Goal: Check status: Check status

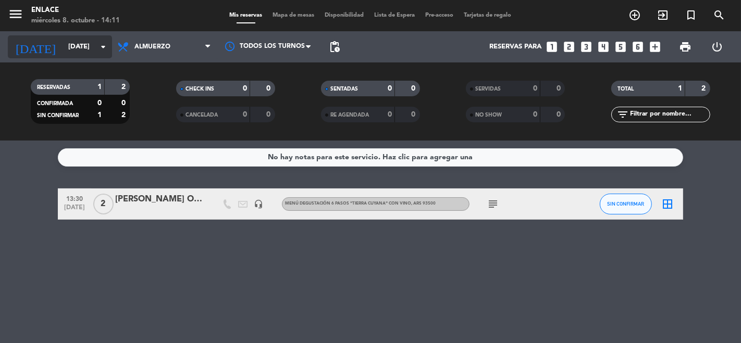
click at [79, 38] on input "[DATE]" at bounding box center [108, 46] width 91 height 19
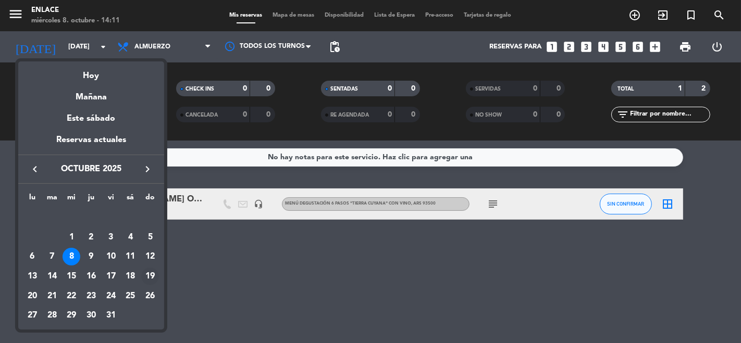
click at [151, 281] on div "19" at bounding box center [150, 277] width 18 height 18
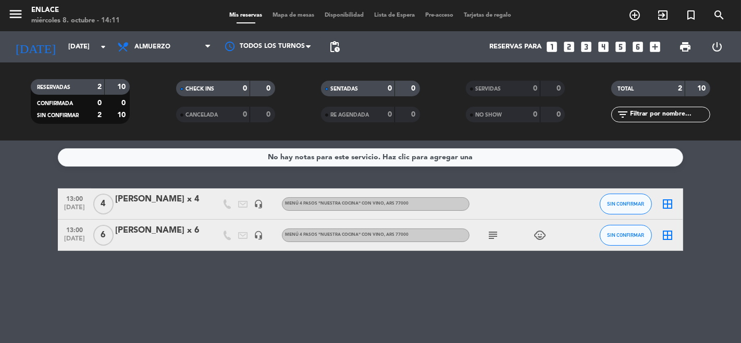
click at [543, 239] on icon "child_care" at bounding box center [539, 235] width 12 height 12
click at [490, 235] on icon "subject" at bounding box center [492, 235] width 12 height 12
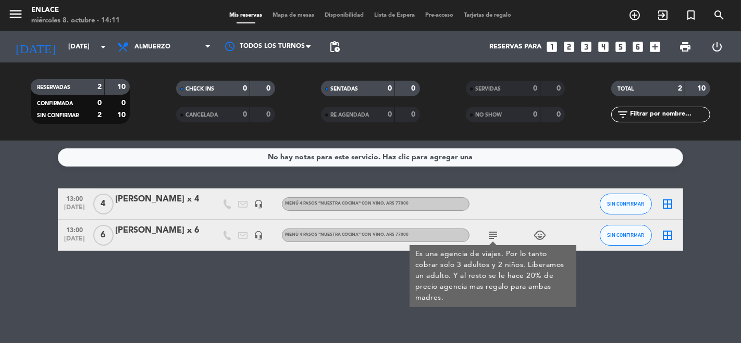
click at [169, 202] on div "[PERSON_NAME] x 4" at bounding box center [159, 200] width 89 height 14
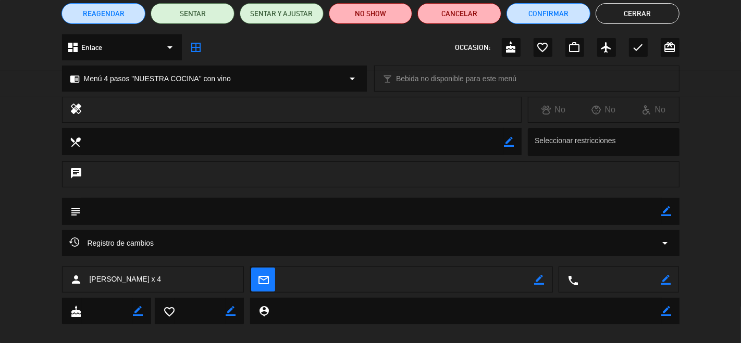
scroll to position [92, 0]
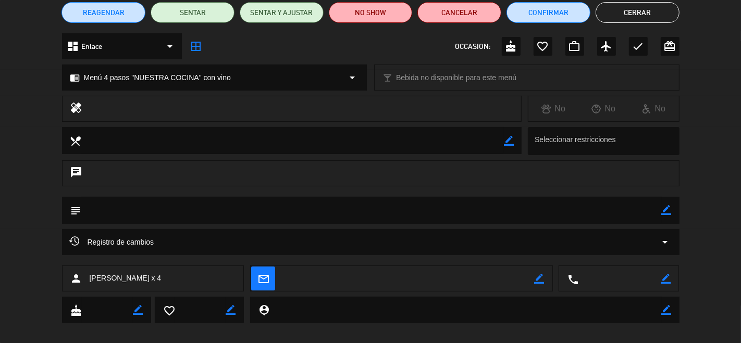
click at [637, 12] on button "Cerrar" at bounding box center [637, 12] width 84 height 21
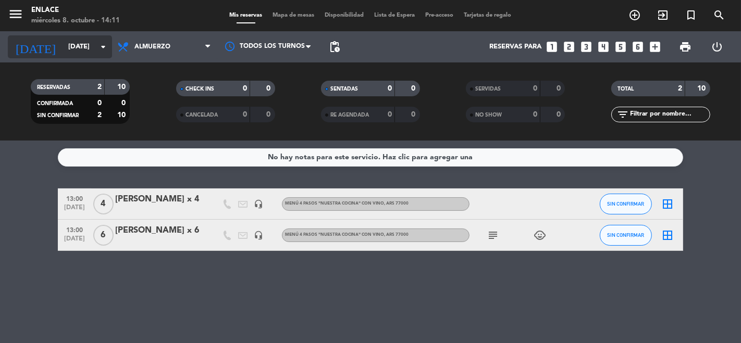
click at [99, 50] on icon "arrow_drop_down" at bounding box center [103, 47] width 12 height 12
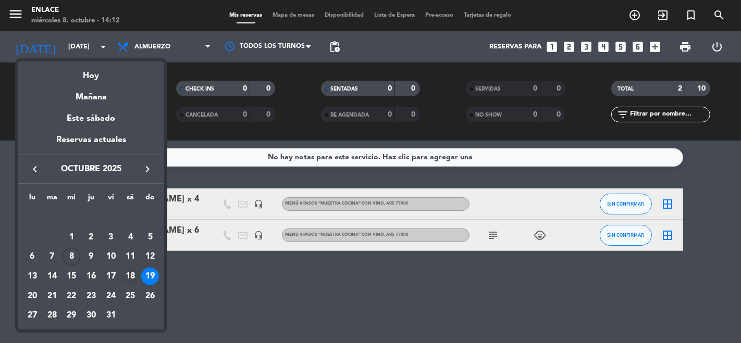
click at [131, 276] on div "18" at bounding box center [130, 277] width 18 height 18
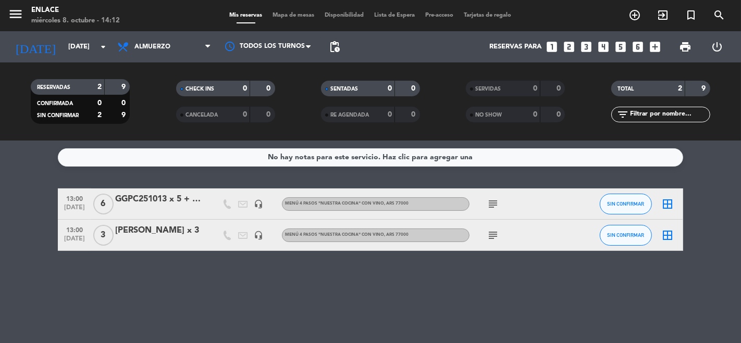
click at [491, 201] on icon "subject" at bounding box center [492, 204] width 12 height 12
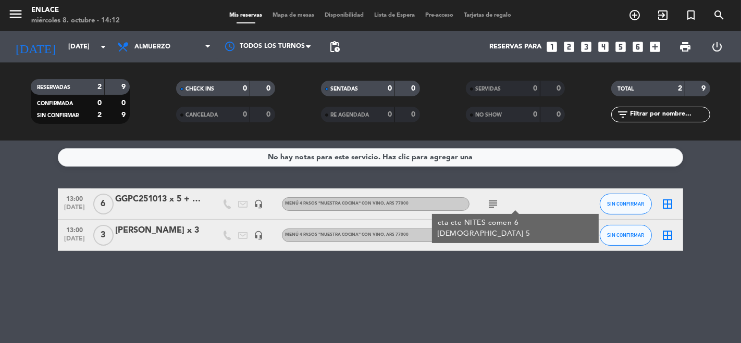
click at [493, 233] on icon "subject" at bounding box center [492, 235] width 12 height 12
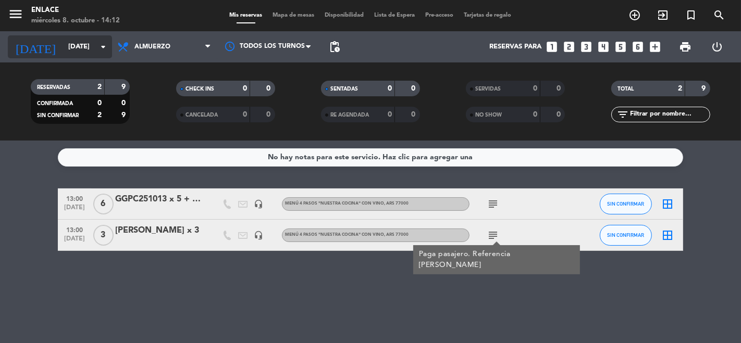
click at [73, 44] on input "[DATE]" at bounding box center [108, 46] width 91 height 19
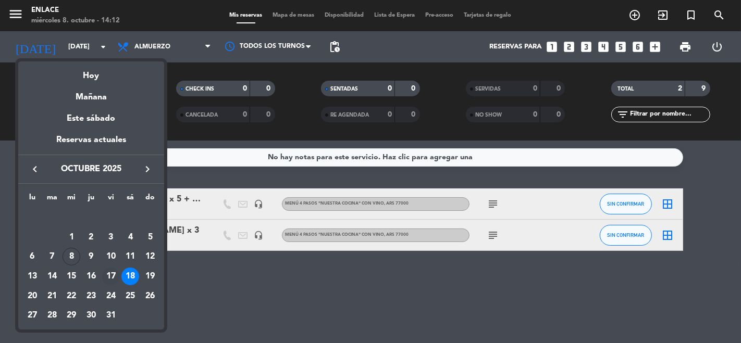
click at [111, 276] on div "17" at bounding box center [111, 277] width 18 height 18
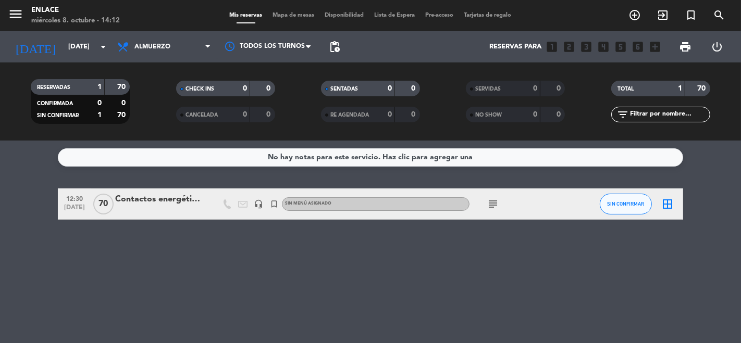
click at [489, 205] on icon "subject" at bounding box center [492, 204] width 12 height 12
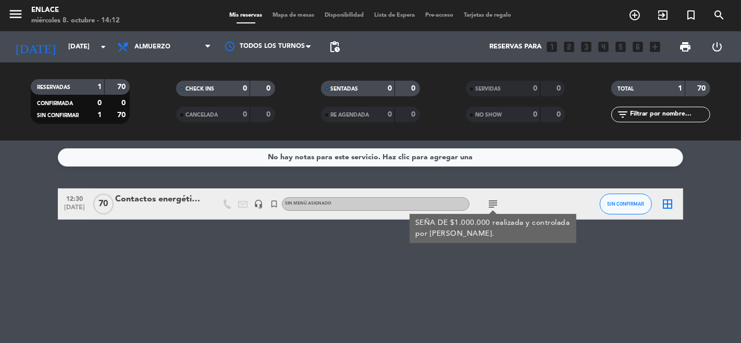
click at [258, 257] on div "No hay notas para este servicio. Haz clic para agregar una 12:30 [DATE] Contact…" at bounding box center [370, 242] width 741 height 203
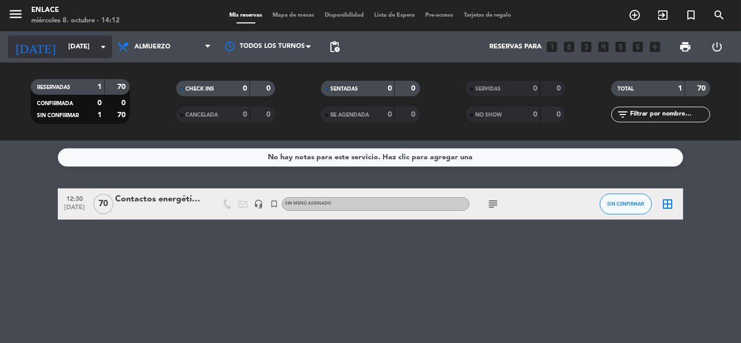
click at [102, 40] on input "[DATE]" at bounding box center [108, 46] width 91 height 19
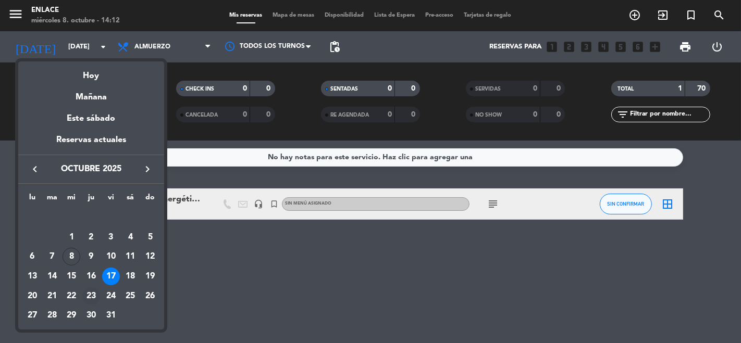
click at [92, 296] on div "23" at bounding box center [91, 296] width 18 height 18
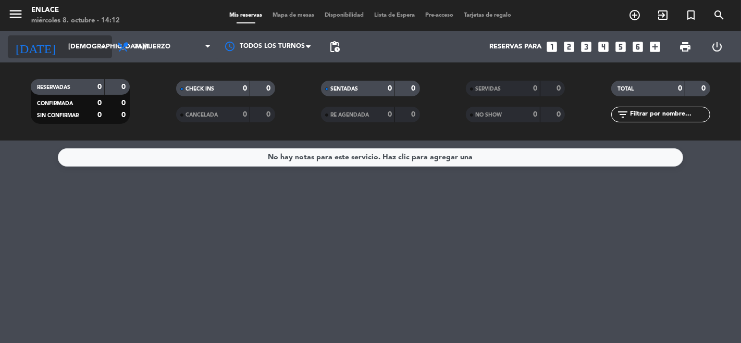
click at [98, 53] on icon "arrow_drop_down" at bounding box center [103, 47] width 12 height 12
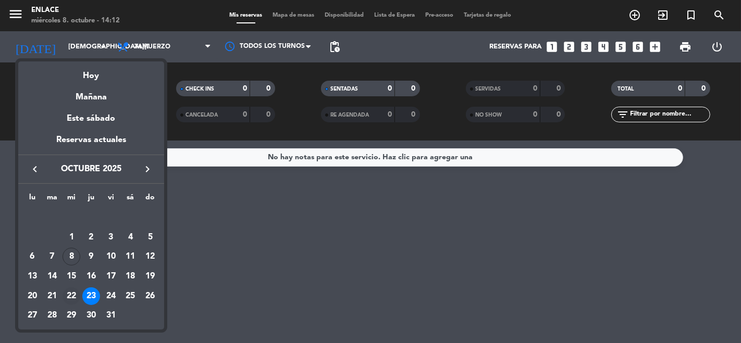
click at [74, 287] on div "22" at bounding box center [71, 296] width 18 height 18
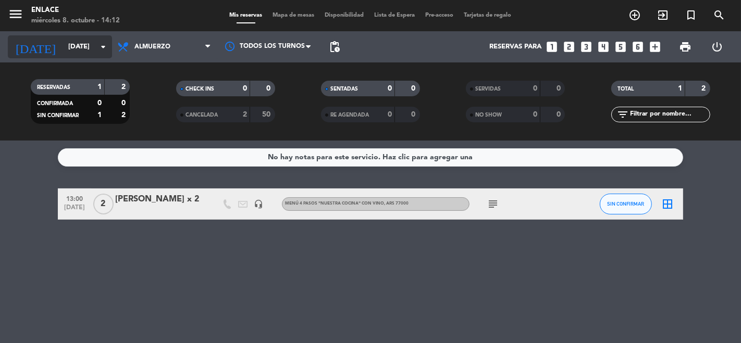
click at [70, 44] on input "[DATE]" at bounding box center [108, 46] width 91 height 19
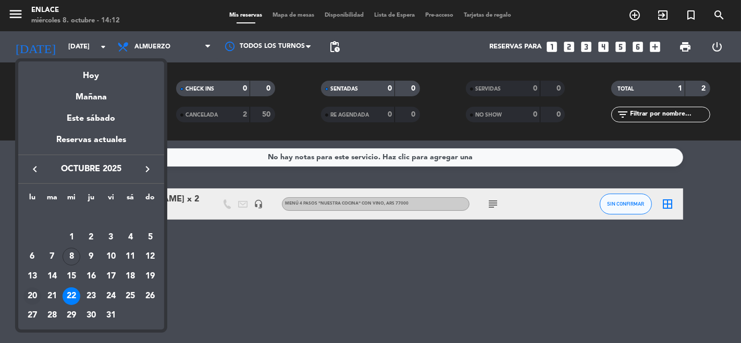
click at [30, 288] on div "20" at bounding box center [32, 296] width 18 height 18
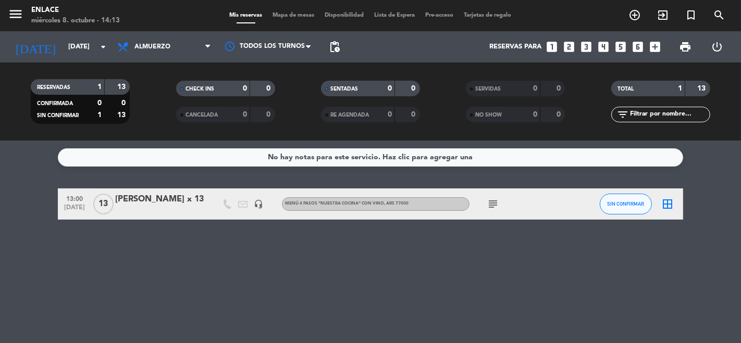
click at [144, 201] on div "[PERSON_NAME] x 13" at bounding box center [159, 200] width 89 height 14
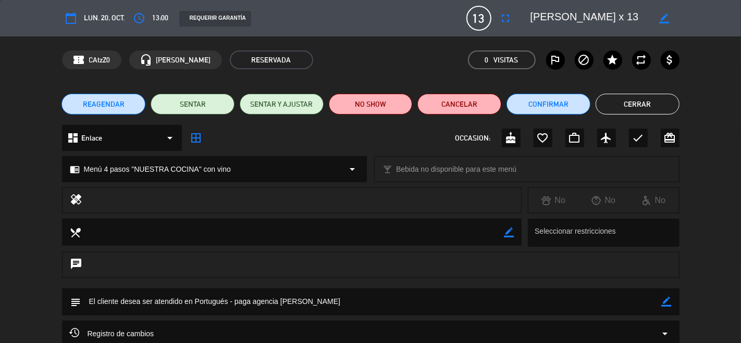
click at [608, 109] on button "Cerrar" at bounding box center [637, 104] width 84 height 21
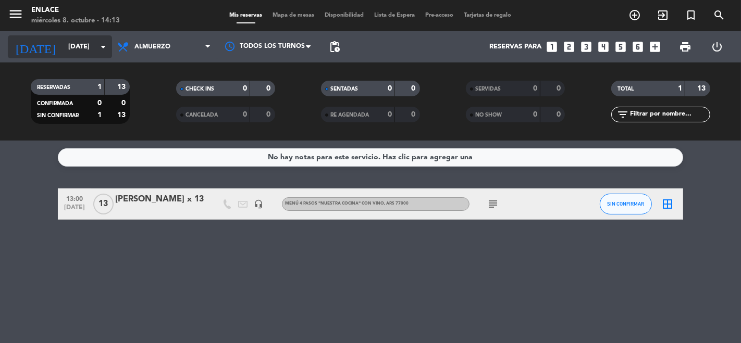
click at [83, 51] on input "[DATE]" at bounding box center [108, 46] width 91 height 19
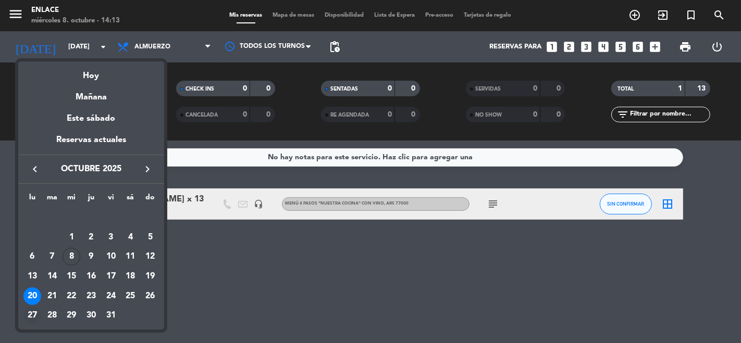
click at [33, 318] on div "27" at bounding box center [32, 316] width 18 height 18
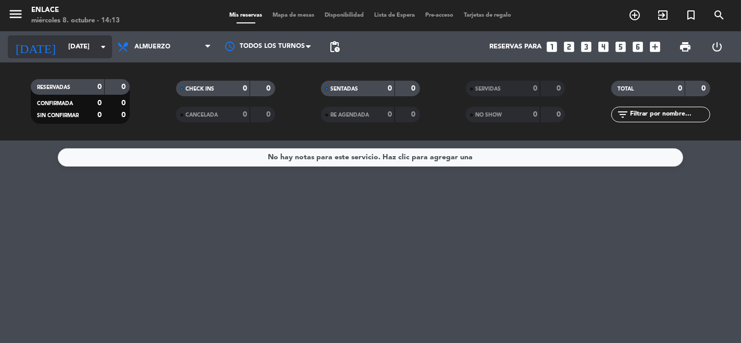
click at [102, 51] on icon "arrow_drop_down" at bounding box center [103, 47] width 12 height 12
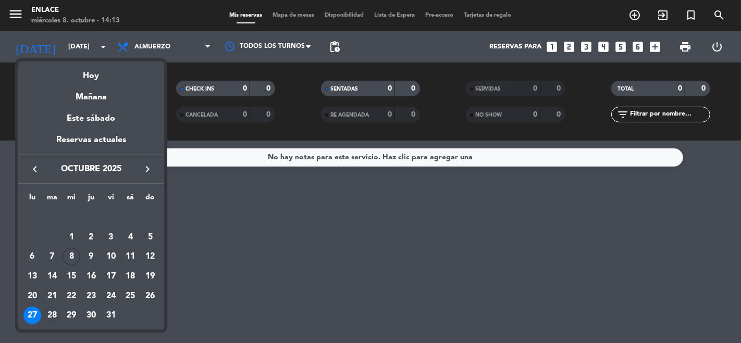
click at [51, 321] on div "28" at bounding box center [52, 316] width 18 height 18
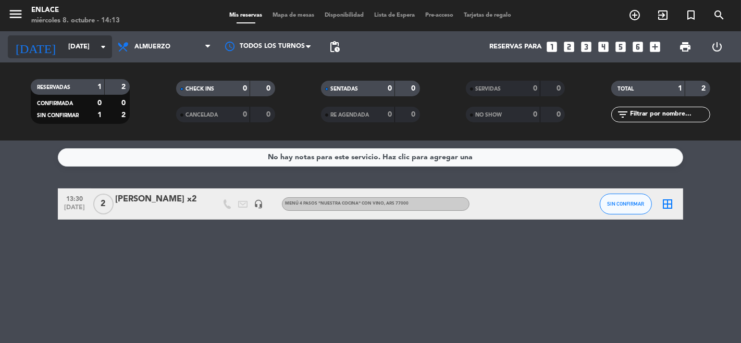
click at [84, 39] on input "[DATE]" at bounding box center [108, 46] width 91 height 19
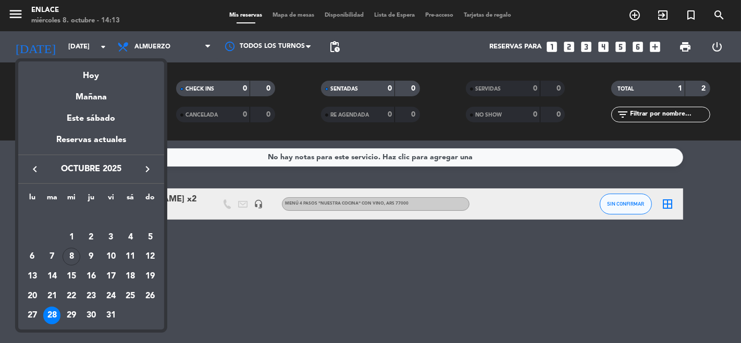
click at [153, 168] on icon "keyboard_arrow_right" at bounding box center [147, 169] width 12 height 12
click at [53, 252] on div "11" at bounding box center [52, 257] width 18 height 18
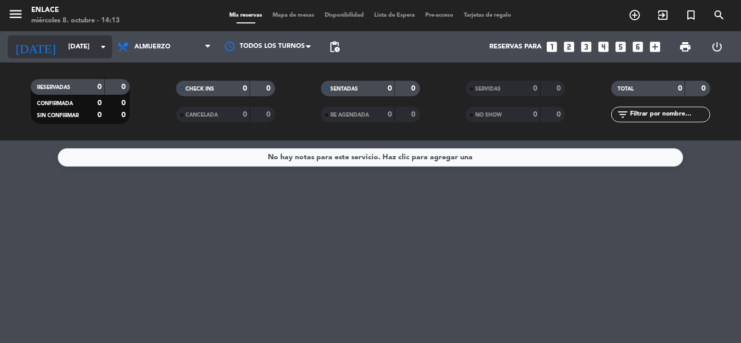
click at [63, 53] on input "[DATE]" at bounding box center [108, 46] width 91 height 19
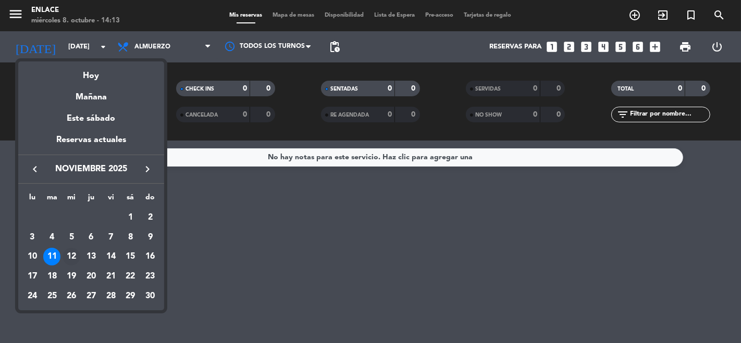
click at [72, 254] on div "12" at bounding box center [71, 257] width 18 height 18
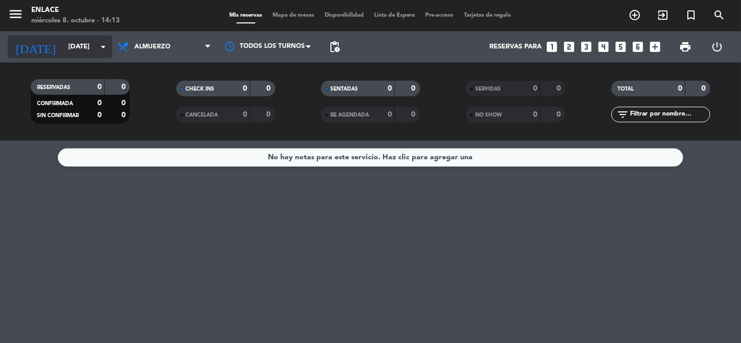
click at [80, 53] on input "[DATE]" at bounding box center [108, 46] width 91 height 19
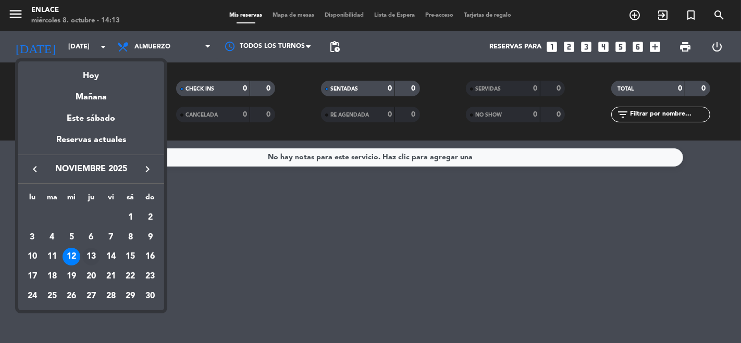
click at [93, 251] on div "13" at bounding box center [91, 257] width 18 height 18
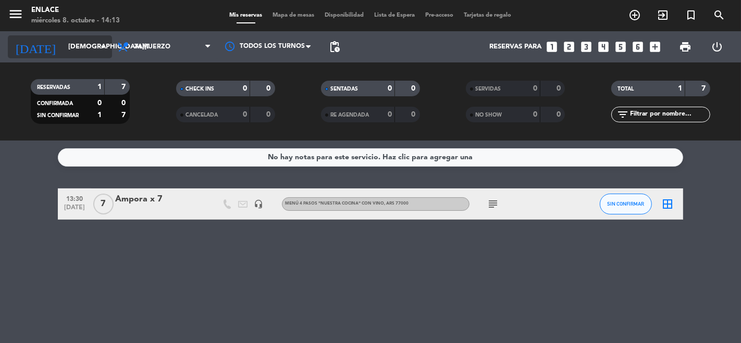
click at [98, 41] on icon "arrow_drop_down" at bounding box center [103, 47] width 12 height 12
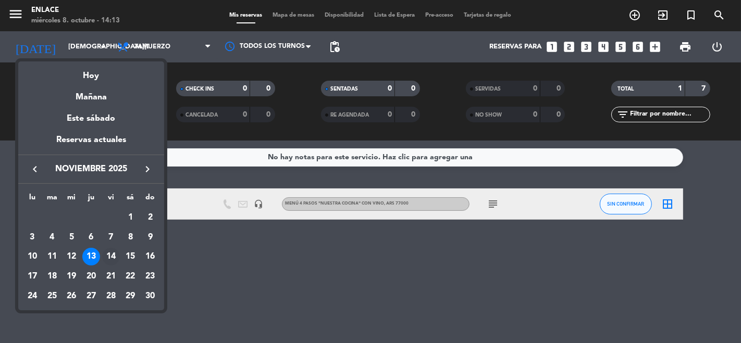
click at [110, 257] on div "14" at bounding box center [111, 257] width 18 height 18
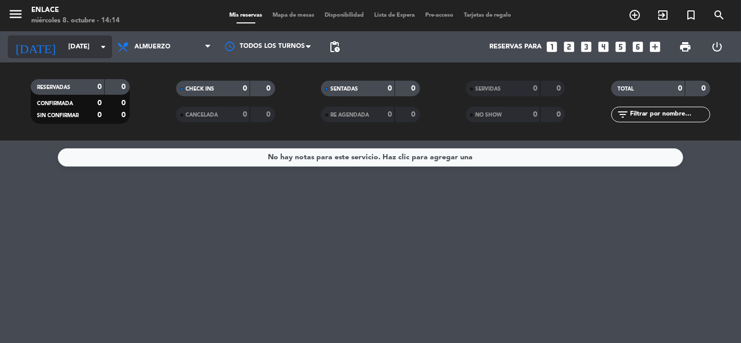
click at [89, 41] on input "[DATE]" at bounding box center [108, 46] width 91 height 19
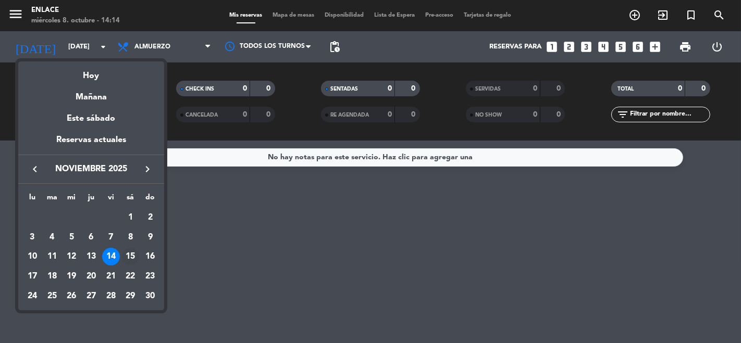
click at [134, 258] on div "15" at bounding box center [130, 257] width 18 height 18
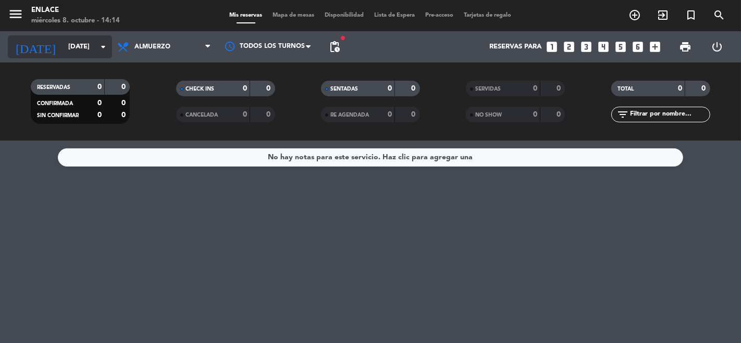
click at [72, 39] on input "[DATE]" at bounding box center [108, 46] width 91 height 19
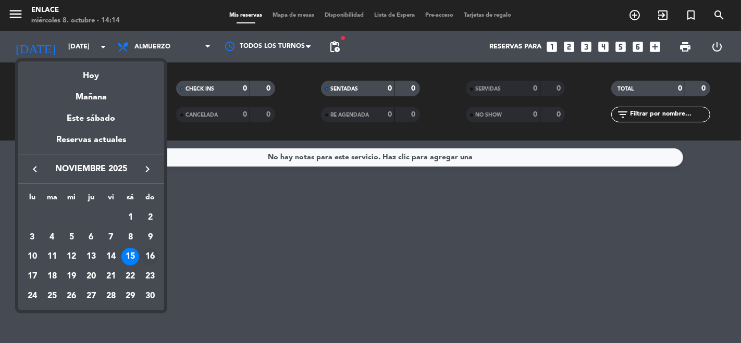
click at [141, 257] on div "16" at bounding box center [150, 257] width 18 height 18
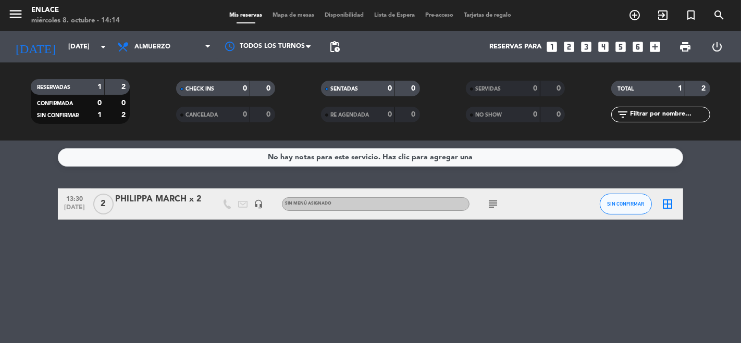
click at [492, 203] on icon "subject" at bounding box center [492, 204] width 12 height 12
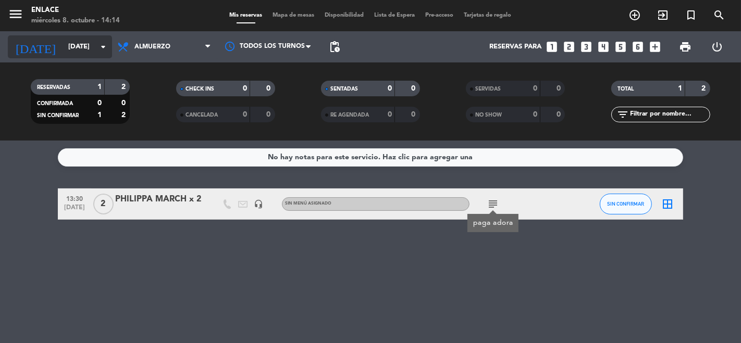
click at [64, 52] on input "[DATE]" at bounding box center [108, 46] width 91 height 19
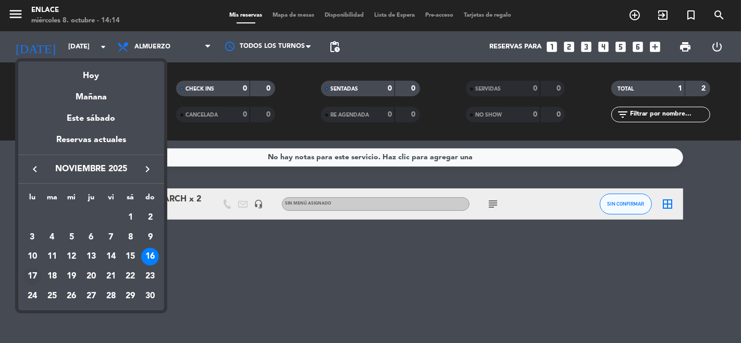
click at [35, 276] on div "17" at bounding box center [32, 277] width 18 height 18
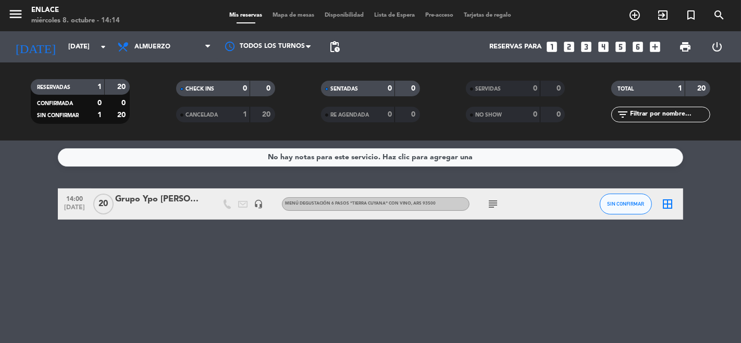
click at [488, 205] on icon "subject" at bounding box center [492, 204] width 12 height 12
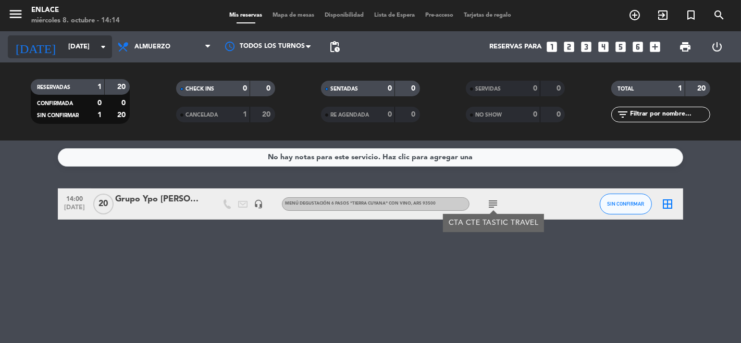
click at [84, 43] on input "[DATE]" at bounding box center [108, 46] width 91 height 19
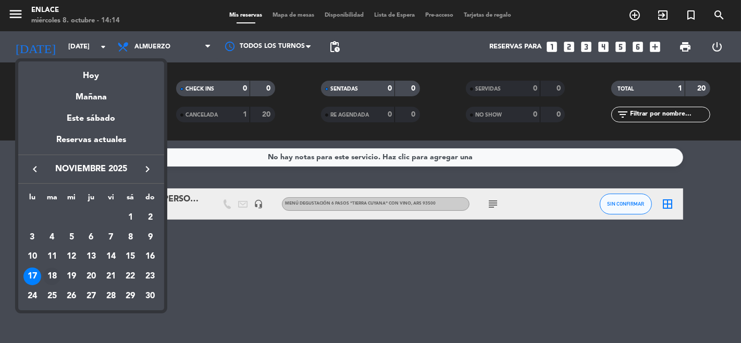
click at [51, 276] on div "18" at bounding box center [52, 277] width 18 height 18
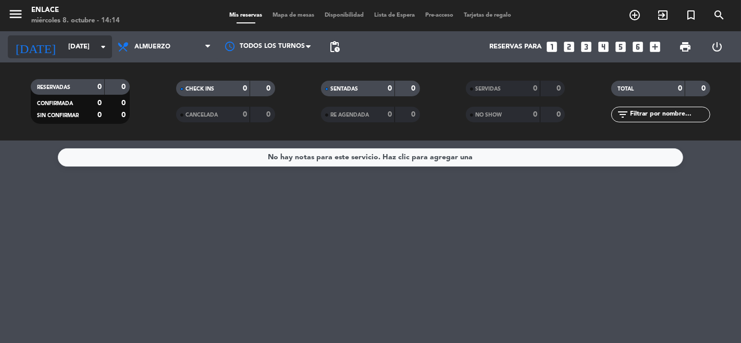
click at [89, 40] on input "[DATE]" at bounding box center [108, 46] width 91 height 19
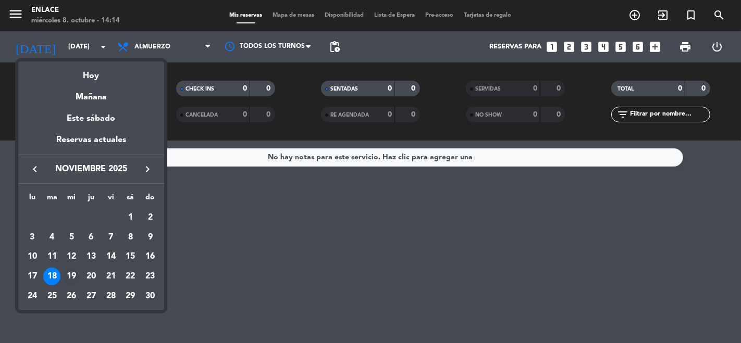
click at [73, 278] on div "19" at bounding box center [71, 277] width 18 height 18
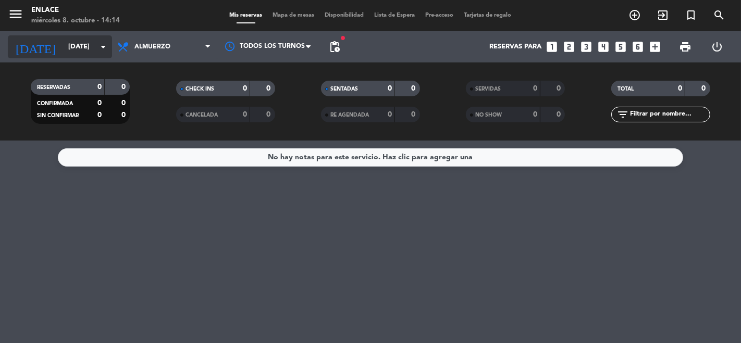
click at [78, 51] on input "[DATE]" at bounding box center [108, 46] width 91 height 19
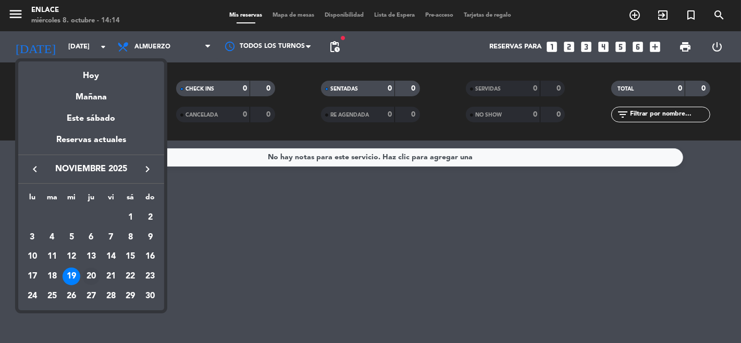
click at [90, 272] on div "20" at bounding box center [91, 277] width 18 height 18
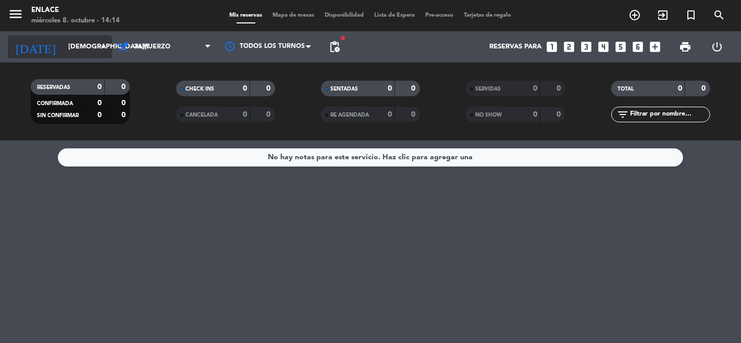
click at [90, 39] on input "[DEMOGRAPHIC_DATA][DATE]" at bounding box center [108, 46] width 91 height 19
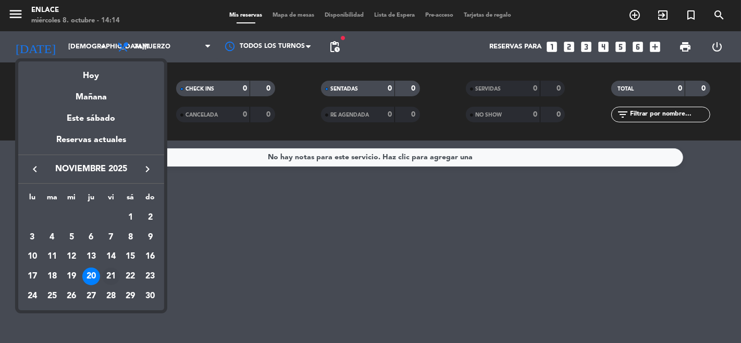
click at [108, 271] on div "21" at bounding box center [111, 277] width 18 height 18
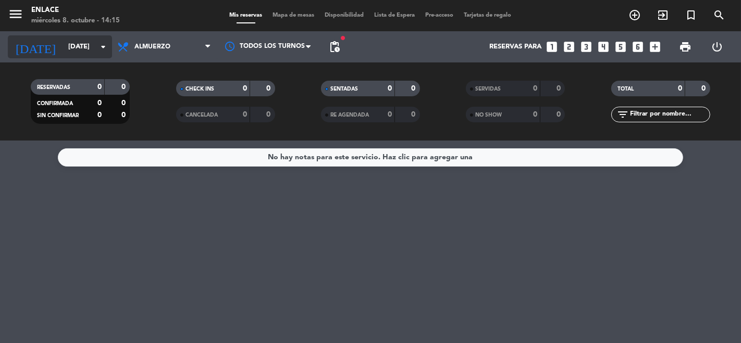
click at [84, 42] on input "[DATE]" at bounding box center [108, 46] width 91 height 19
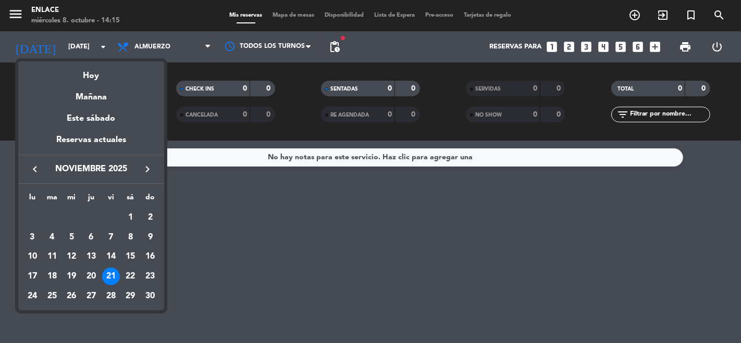
click at [34, 165] on icon "keyboard_arrow_left" at bounding box center [35, 169] width 12 height 12
click at [73, 258] on div "8" at bounding box center [71, 257] width 18 height 18
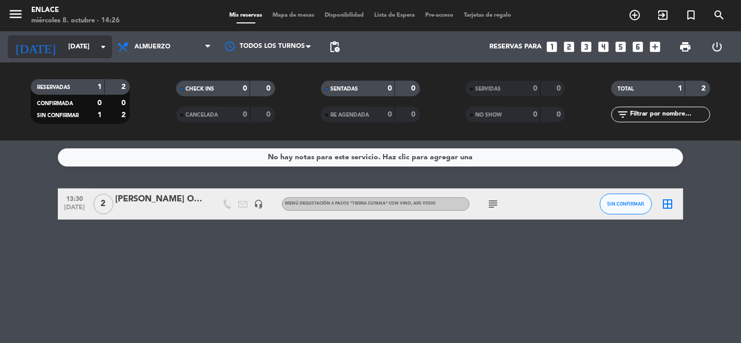
click at [92, 46] on input "[DATE]" at bounding box center [108, 46] width 91 height 19
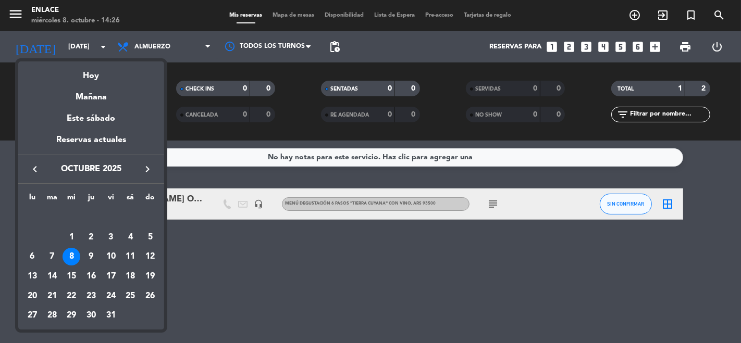
click at [145, 170] on icon "keyboard_arrow_right" at bounding box center [147, 169] width 12 height 12
click at [110, 273] on div "21" at bounding box center [111, 277] width 18 height 18
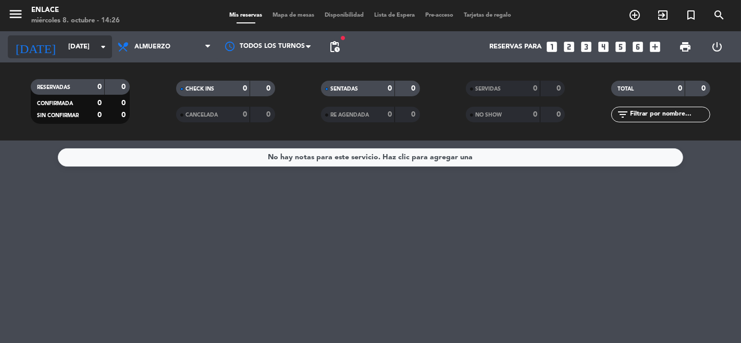
click at [84, 47] on input "[DATE]" at bounding box center [108, 46] width 91 height 19
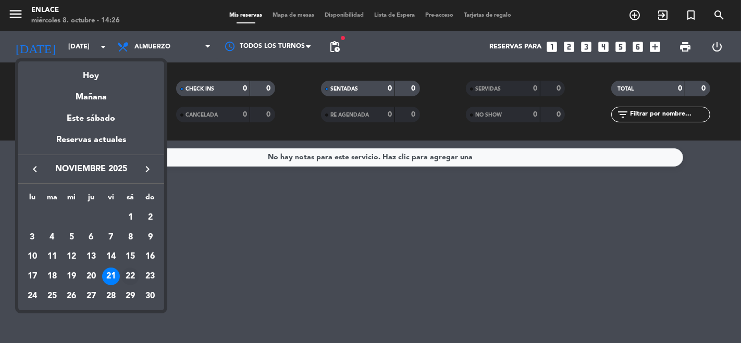
click at [131, 274] on div "22" at bounding box center [130, 277] width 18 height 18
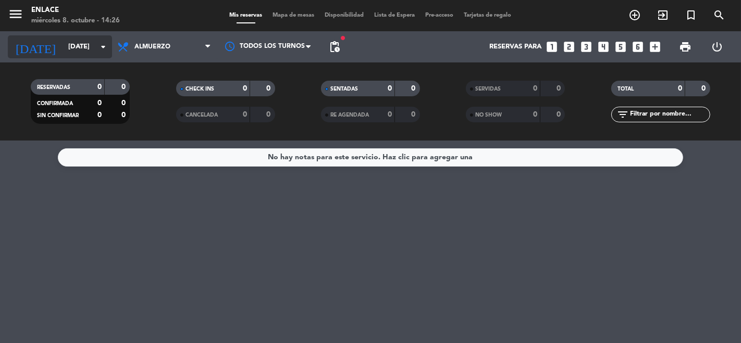
click at [97, 46] on icon "arrow_drop_down" at bounding box center [103, 47] width 12 height 12
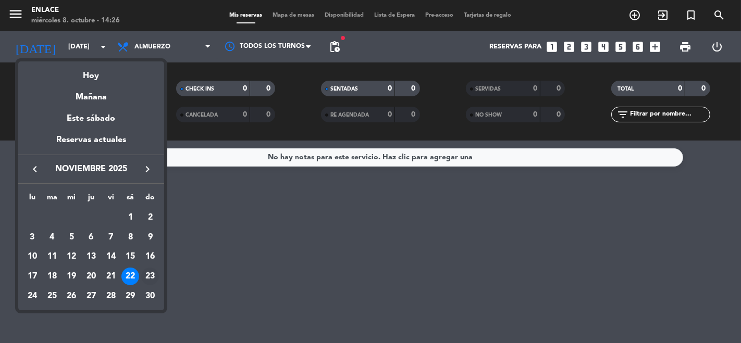
click at [153, 271] on div "23" at bounding box center [150, 277] width 18 height 18
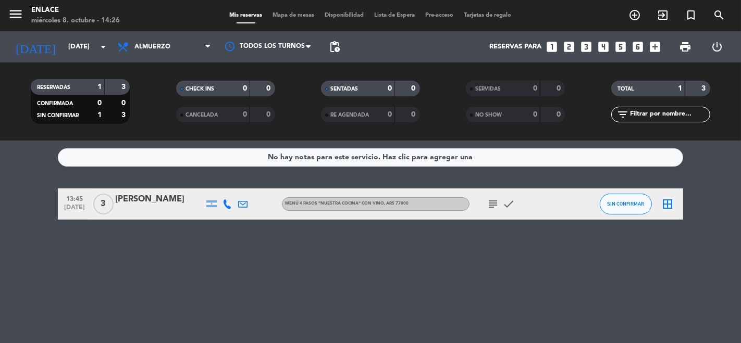
click at [492, 199] on icon "subject" at bounding box center [492, 204] width 12 height 12
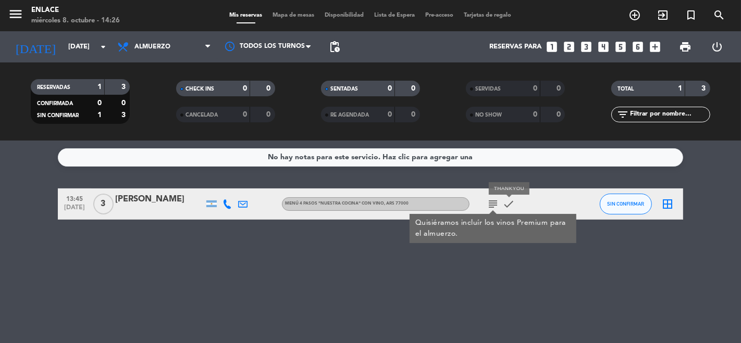
click at [507, 204] on icon "check" at bounding box center [508, 204] width 12 height 12
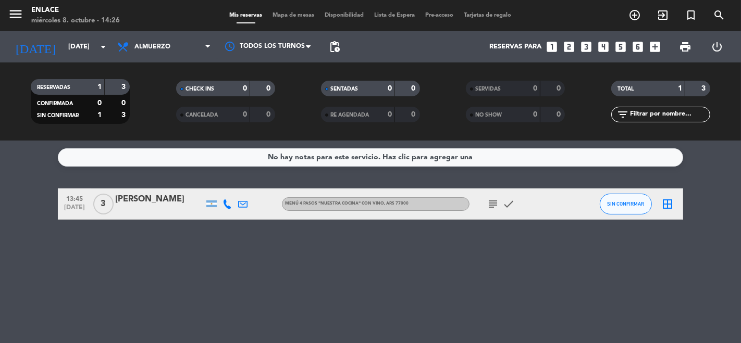
click at [507, 204] on icon "check" at bounding box center [508, 204] width 12 height 12
click at [85, 43] on input "[DATE]" at bounding box center [108, 46] width 91 height 19
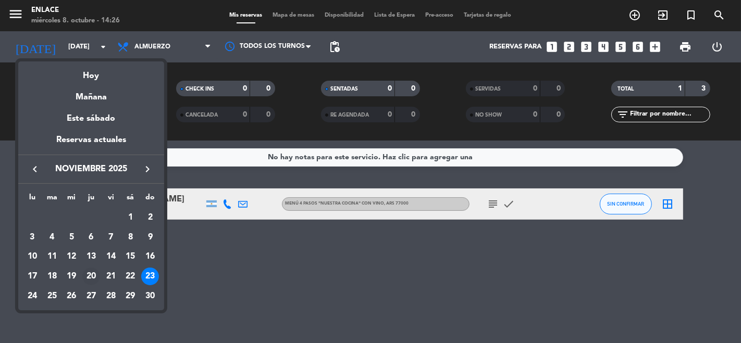
click at [91, 277] on div "20" at bounding box center [91, 277] width 18 height 18
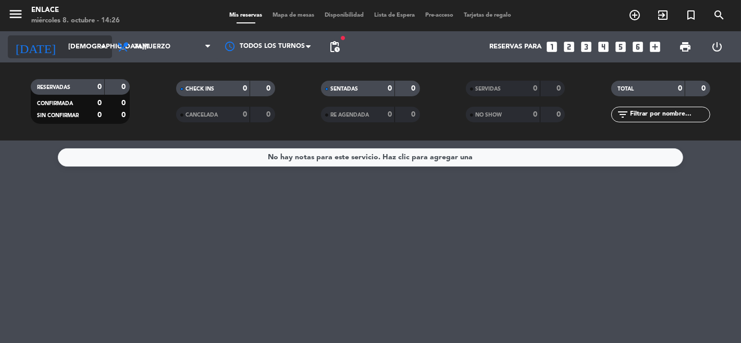
click at [68, 53] on input "[DEMOGRAPHIC_DATA][DATE]" at bounding box center [108, 46] width 91 height 19
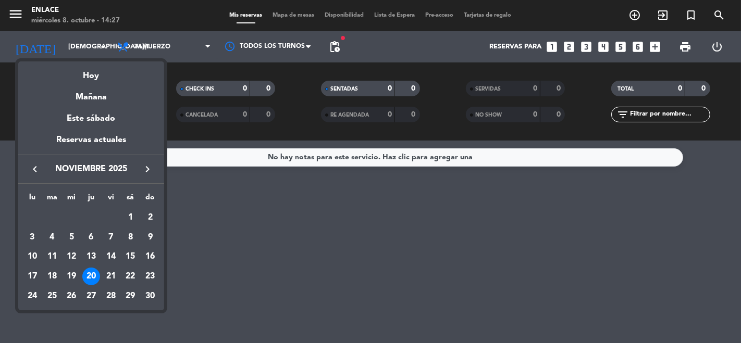
click at [37, 162] on button "keyboard_arrow_left" at bounding box center [35, 169] width 19 height 14
click at [77, 254] on div "8" at bounding box center [71, 257] width 18 height 18
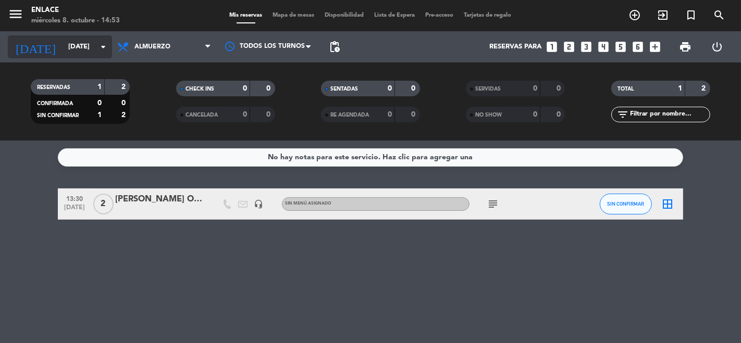
click at [96, 53] on input "[DATE]" at bounding box center [108, 46] width 91 height 19
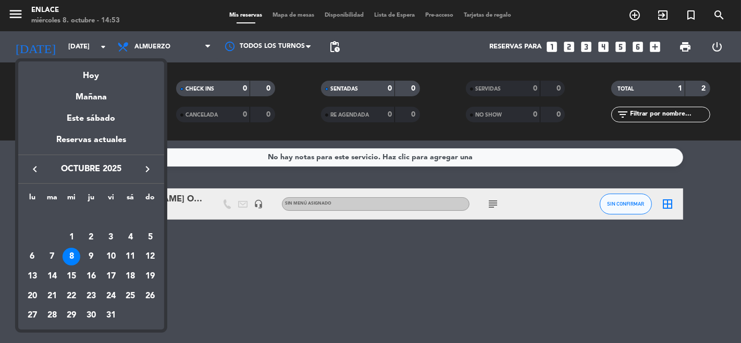
click at [146, 165] on icon "keyboard_arrow_right" at bounding box center [147, 169] width 12 height 12
click at [36, 172] on icon "keyboard_arrow_left" at bounding box center [35, 169] width 12 height 12
click at [94, 273] on div "16" at bounding box center [91, 277] width 18 height 18
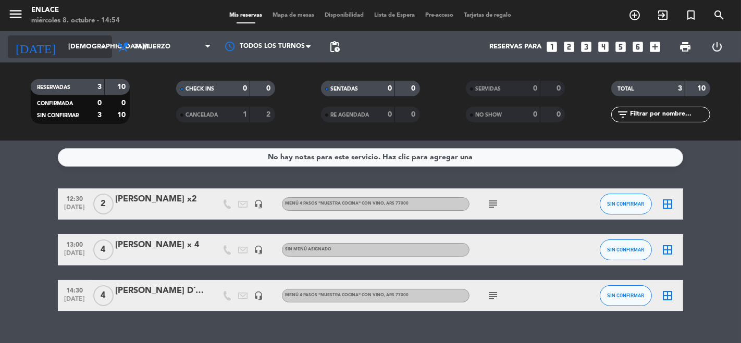
click at [63, 56] on input "[DEMOGRAPHIC_DATA][DATE]" at bounding box center [108, 46] width 91 height 19
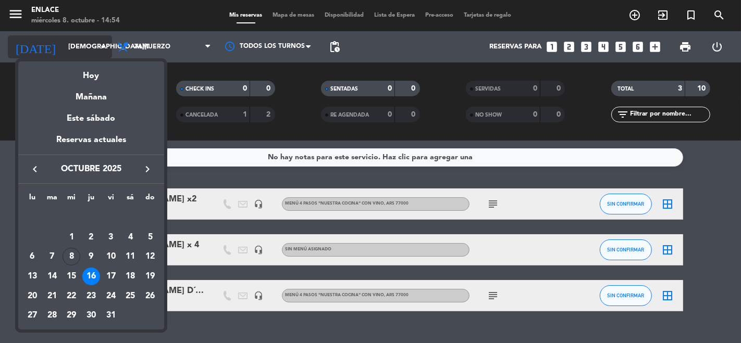
click at [62, 56] on div at bounding box center [370, 171] width 741 height 343
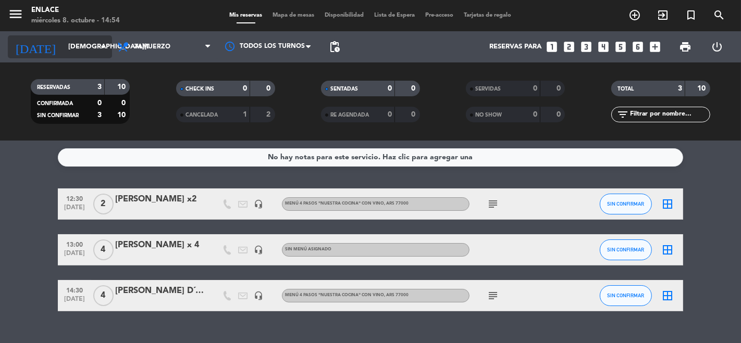
click at [63, 56] on input "[DEMOGRAPHIC_DATA][DATE]" at bounding box center [108, 46] width 91 height 19
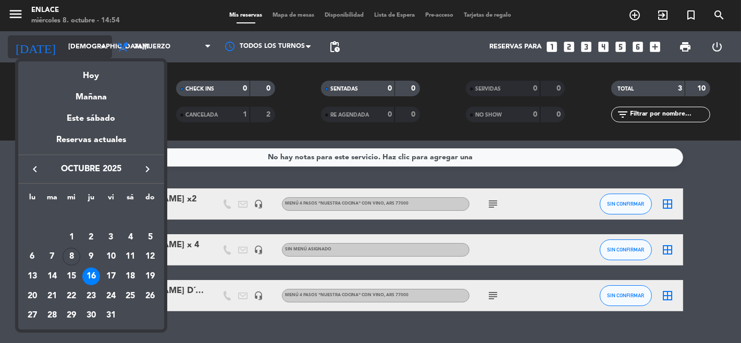
click at [62, 56] on div at bounding box center [370, 171] width 741 height 343
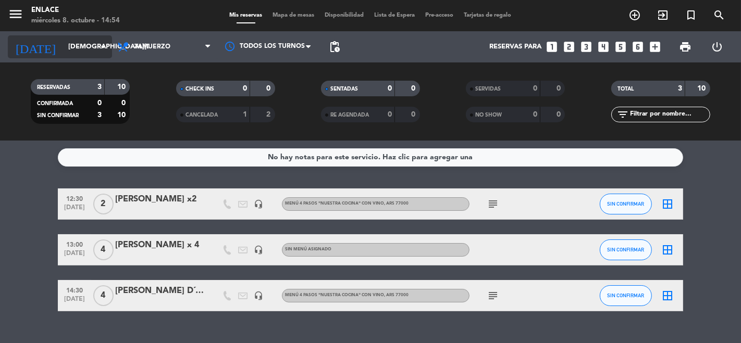
click at [63, 56] on input "[DEMOGRAPHIC_DATA][DATE]" at bounding box center [108, 46] width 91 height 19
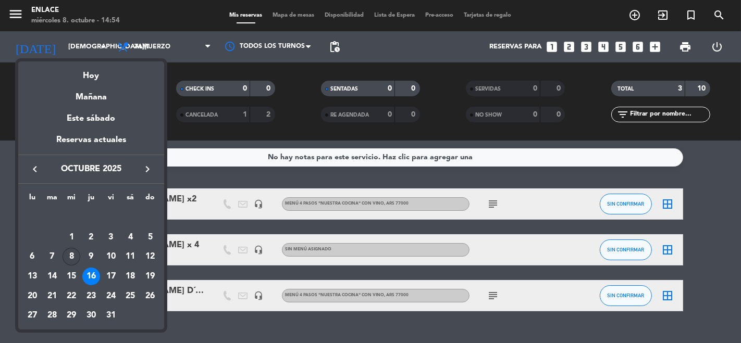
click at [70, 258] on div "8" at bounding box center [71, 257] width 18 height 18
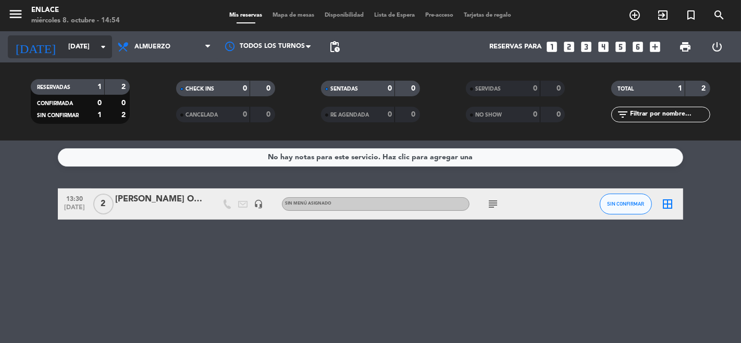
click at [102, 55] on input "[DATE]" at bounding box center [108, 46] width 91 height 19
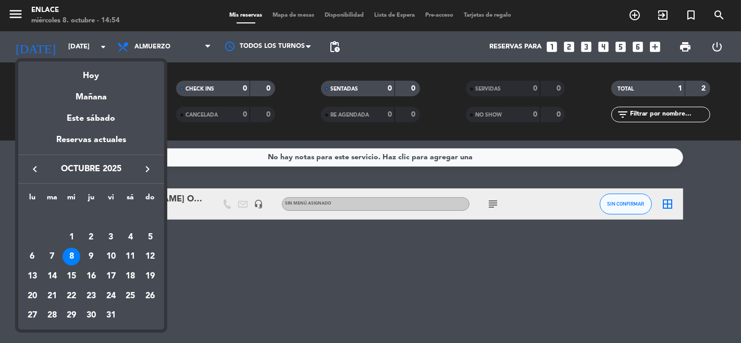
click at [145, 309] on table "lu ma mi ju vi sá do [DATE] 2 3 4 5 6 7 8 9 10 11 12 13 14 15 16 17 18 19 20 21…" at bounding box center [90, 259] width 137 height 134
click at [227, 317] on div at bounding box center [370, 171] width 741 height 343
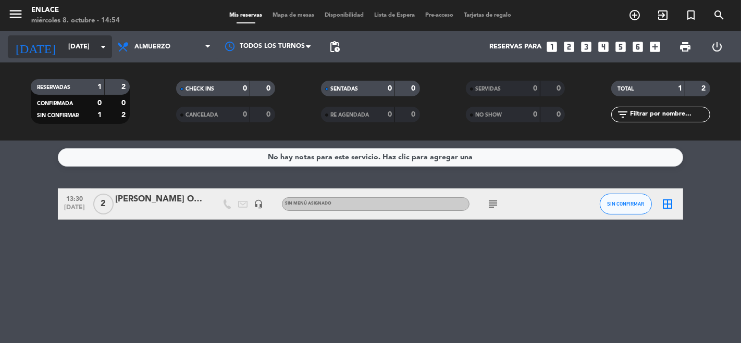
click at [89, 40] on input "[DATE]" at bounding box center [108, 46] width 91 height 19
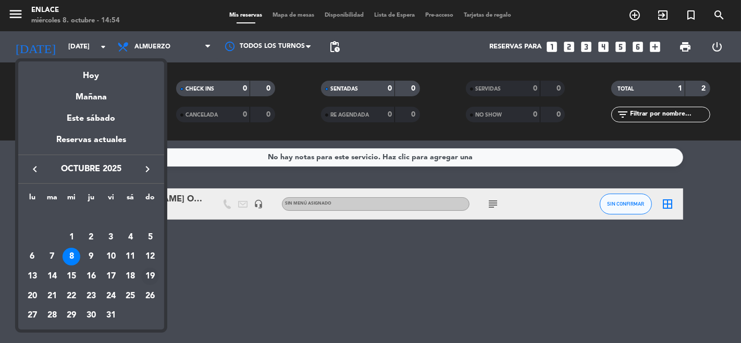
click at [147, 272] on div "19" at bounding box center [150, 277] width 18 height 18
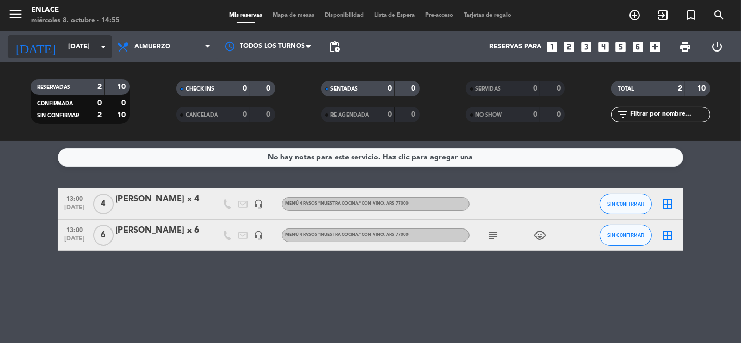
click at [106, 36] on div "[DATE] [DATE] arrow_drop_down" at bounding box center [60, 46] width 104 height 23
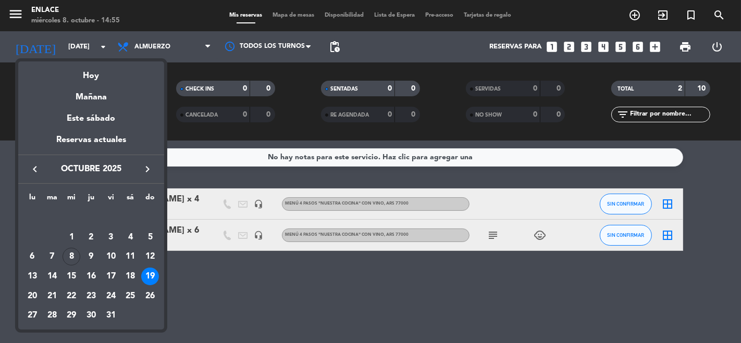
click at [204, 278] on div at bounding box center [370, 171] width 741 height 343
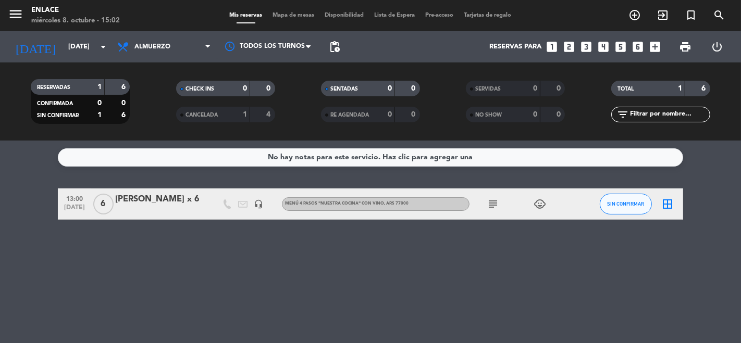
drag, startPoint x: 127, startPoint y: 92, endPoint x: 81, endPoint y: 59, distance: 56.4
click at [81, 59] on div "menu Enlace [DATE] 8. octubre - 15:02 Mis reservas Mapa de mesas Disponibilidad…" at bounding box center [370, 70] width 741 height 141
click at [81, 59] on div "[DATE] [DATE] arrow_drop_down" at bounding box center [60, 46] width 104 height 31
click at [78, 47] on input "[DATE]" at bounding box center [108, 46] width 91 height 19
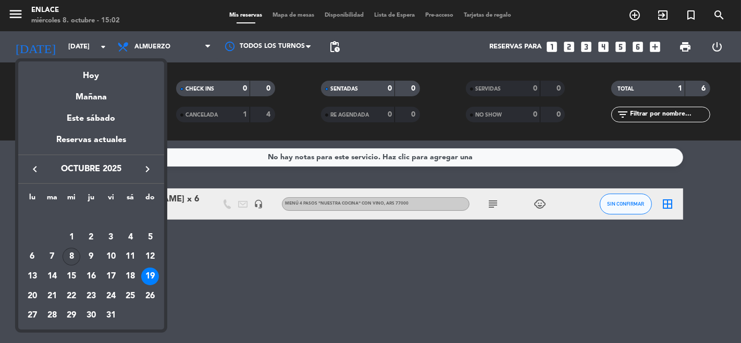
click at [76, 251] on div "8" at bounding box center [71, 257] width 18 height 18
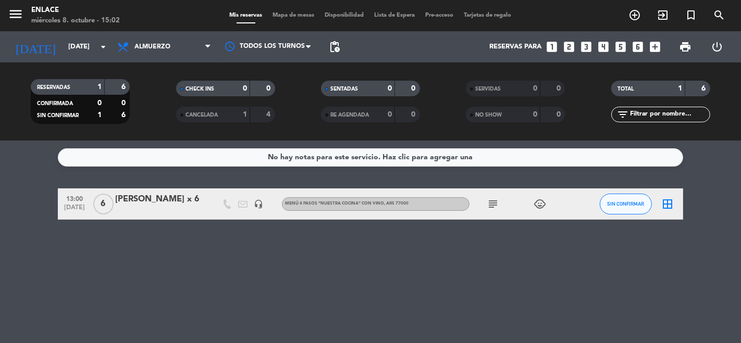
type input "[DATE]"
click at [76, 251] on div "No hay notas para este servicio. Haz clic para agregar una 13:30 [DATE] 2 [PERS…" at bounding box center [370, 242] width 741 height 203
click at [143, 14] on div "menu Enlace [DATE] 8. octubre - 15:37" at bounding box center [92, 16] width 185 height 24
click at [171, 204] on div "[PERSON_NAME] Oss Emer x 2" at bounding box center [159, 200] width 89 height 14
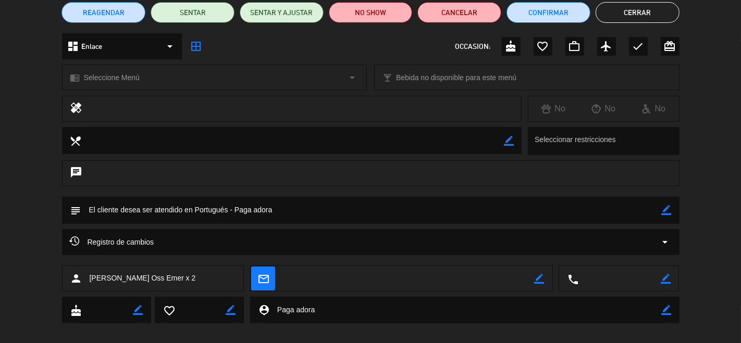
scroll to position [0, 0]
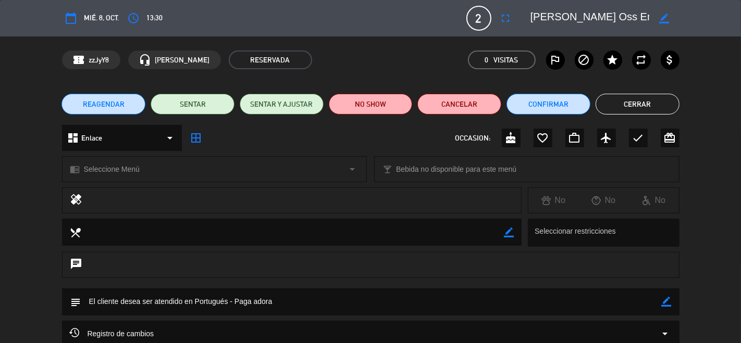
click at [635, 106] on button "Cerrar" at bounding box center [637, 104] width 84 height 21
